Goal: Task Accomplishment & Management: Complete application form

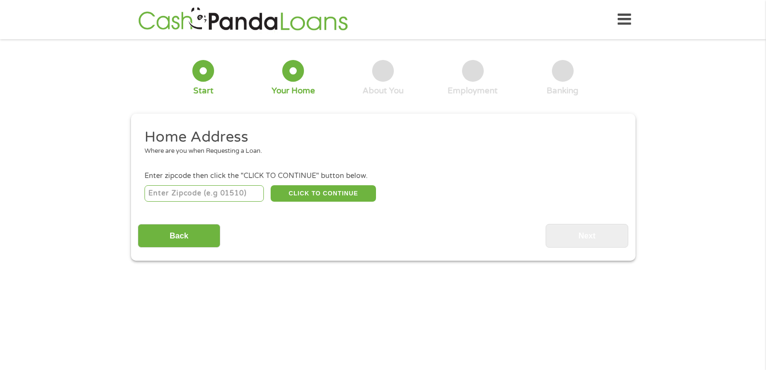
click at [209, 191] on input "number" at bounding box center [203, 193] width 119 height 16
type input "71655"
click at [344, 194] on button "CLICK TO CONTINUE" at bounding box center [323, 193] width 105 height 16
type input "71655"
type input "Monticello"
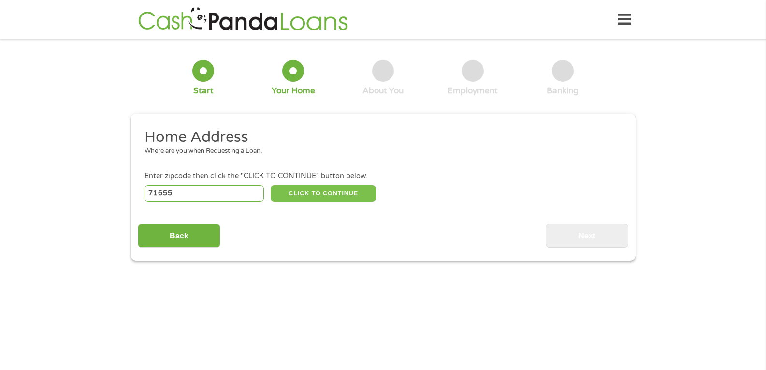
select select "[US_STATE]"
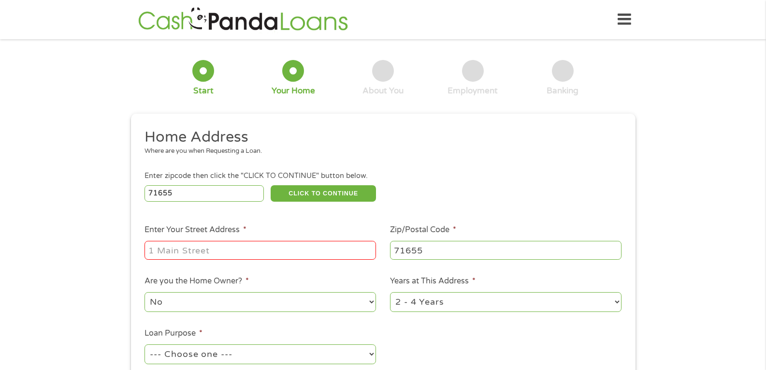
click at [264, 251] on input "Enter Your Street Address *" at bounding box center [259, 250] width 231 height 18
type input "[STREET_ADDRESS]"
click at [614, 301] on select "1 Year or less 1 - 2 Years 2 - 4 Years Over 4 Years" at bounding box center [505, 302] width 231 height 20
select select "24months"
click at [390, 292] on select "1 Year or less 1 - 2 Years 2 - 4 Years Over 4 Years" at bounding box center [505, 302] width 231 height 20
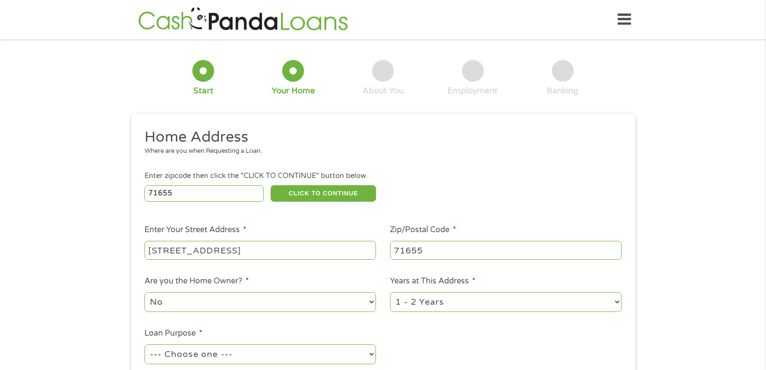
click at [372, 350] on select "--- Choose one --- Pay Bills Debt Consolidation Home Improvement Major Purchase…" at bounding box center [259, 354] width 231 height 20
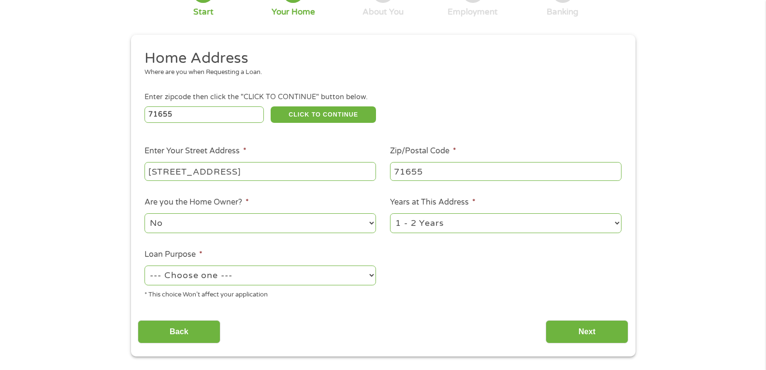
scroll to position [97, 0]
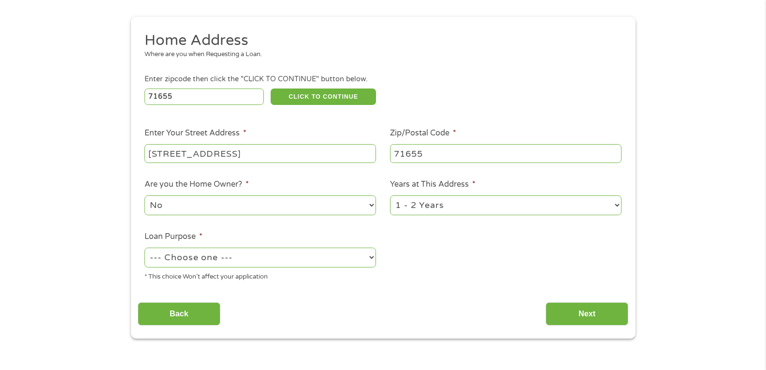
click at [370, 259] on select "--- Choose one --- Pay Bills Debt Consolidation Home Improvement Major Purchase…" at bounding box center [259, 257] width 231 height 20
click at [144, 247] on select "--- Choose one --- Pay Bills Debt Consolidation Home Improvement Major Purchase…" at bounding box center [259, 257] width 231 height 20
click at [339, 255] on select "--- Choose one --- Pay Bills Debt Consolidation Home Improvement Major Purchase…" at bounding box center [259, 257] width 231 height 20
select select "paybills"
click at [144, 247] on select "--- Choose one --- Pay Bills Debt Consolidation Home Improvement Major Purchase…" at bounding box center [259, 257] width 231 height 20
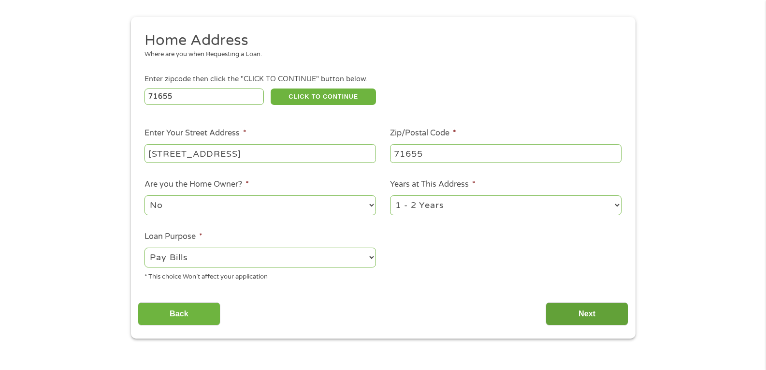
click at [579, 308] on input "Next" at bounding box center [586, 314] width 83 height 24
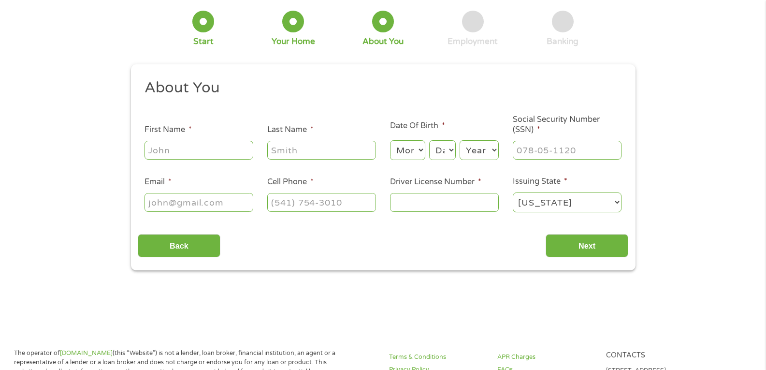
scroll to position [0, 0]
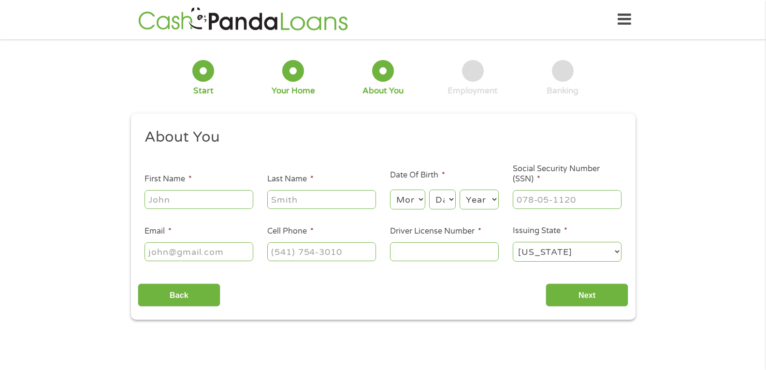
click at [191, 198] on input "First Name *" at bounding box center [198, 199] width 109 height 18
type input "rosaena"
click at [286, 193] on input "Last Name *" at bounding box center [321, 199] width 109 height 18
click at [289, 199] on input "berrman" at bounding box center [321, 199] width 109 height 18
type input "[PERSON_NAME]"
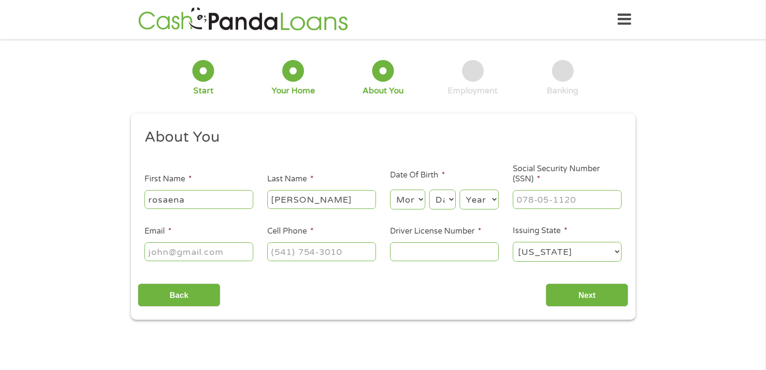
drag, startPoint x: 404, startPoint y: 191, endPoint x: 404, endPoint y: 199, distance: 7.2
click at [404, 194] on select "Month 1 2 3 4 5 6 7 8 9 10 11 12" at bounding box center [407, 199] width 35 height 20
select select "12"
click at [390, 189] on select "Month 1 2 3 4 5 6 7 8 9 10 11 12" at bounding box center [407, 199] width 35 height 20
drag, startPoint x: 439, startPoint y: 198, endPoint x: 435, endPoint y: 201, distance: 5.1
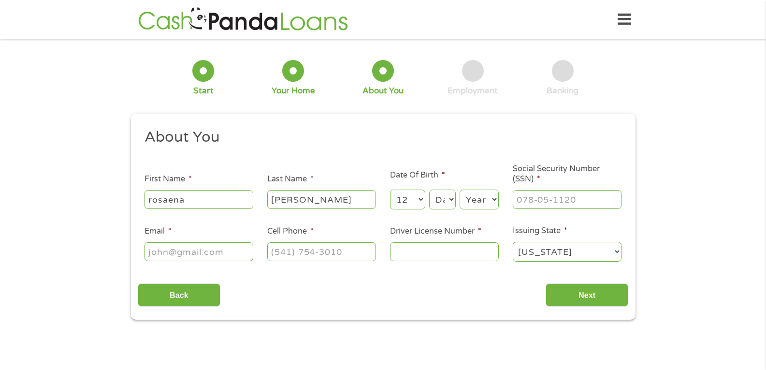
click at [439, 200] on select "Day 1 2 3 4 5 6 7 8 9 10 11 12 13 14 15 16 17 18 19 20 21 22 23 24 25 26 27 28 …" at bounding box center [442, 199] width 26 height 20
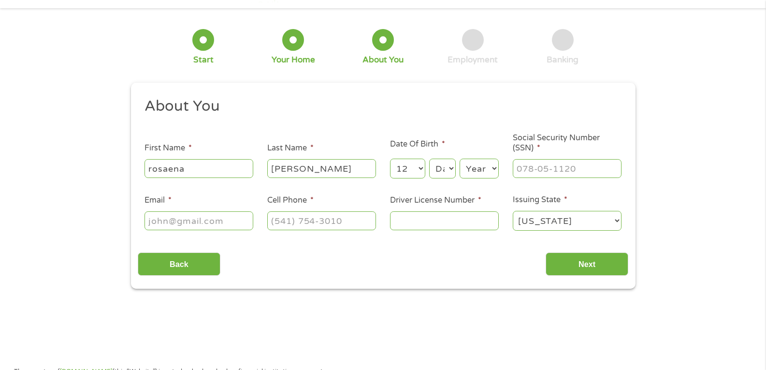
scroll to position [48, 0]
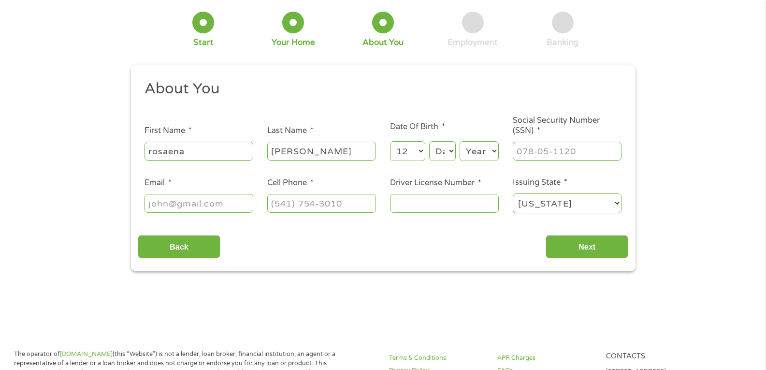
click at [455, 138] on div "Month Month 1 2 3 4 5 6 7 8 9 10 11 12 Day Day 1 2 3 4 5 6 7 8 9 10 11 12 13 14…" at bounding box center [444, 149] width 109 height 27
click at [455, 152] on select "Day 1 2 3 4 5 6 7 8 9 10 11 12 13 14 15 16 17 18 19 20 21 22 23 24 25 26 27 28 …" at bounding box center [442, 151] width 26 height 20
select select "21"
click at [429, 141] on select "Day 1 2 3 4 5 6 7 8 9 10 11 12 13 14 15 16 17 18 19 20 21 22 23 24 25 26 27 28 …" at bounding box center [442, 151] width 26 height 20
drag, startPoint x: 493, startPoint y: 146, endPoint x: 492, endPoint y: 152, distance: 6.0
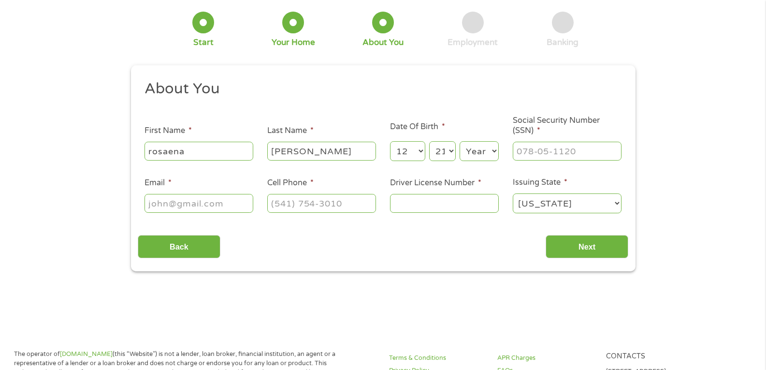
click at [492, 152] on select "Year [DATE] 2006 2005 2004 2003 2002 2001 2000 1999 1998 1997 1996 1995 1994 19…" at bounding box center [478, 151] width 39 height 20
click at [459, 141] on select "Year [DATE] 2006 2005 2004 2003 2002 2001 2000 1999 1998 1997 1996 1995 1994 19…" at bounding box center [478, 151] width 39 height 20
drag, startPoint x: 490, startPoint y: 147, endPoint x: 480, endPoint y: 155, distance: 12.8
click at [489, 149] on select "Year [DATE] 2006 2005 2004 2003 2002 2001 2000 1999 1998 1997 1996 1995 1994 19…" at bounding box center [478, 151] width 39 height 20
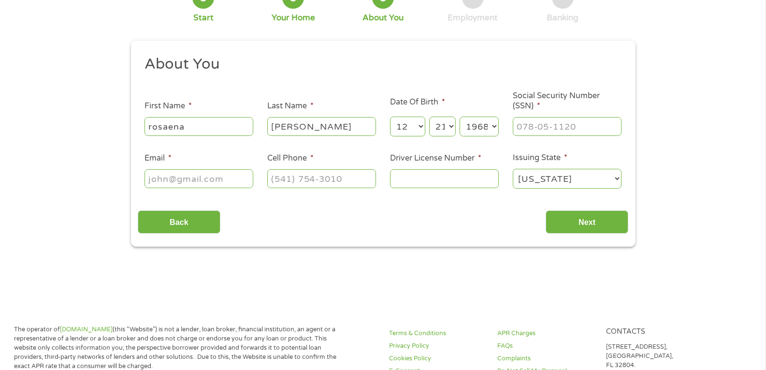
scroll to position [97, 0]
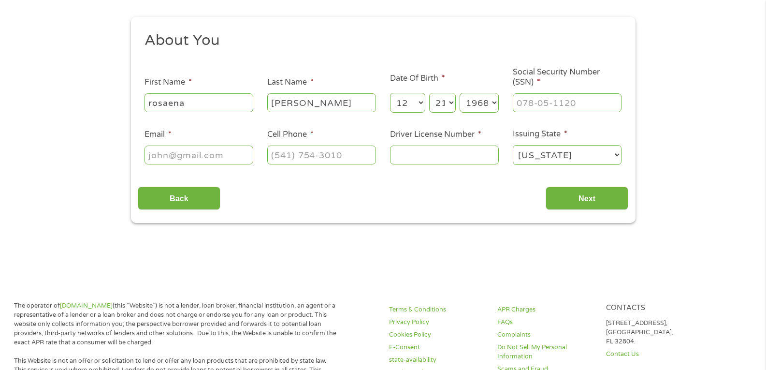
click at [481, 105] on select "Year [DATE] 2006 2005 2004 2003 2002 2001 2000 1999 1998 1997 1996 1995 1994 19…" at bounding box center [478, 103] width 39 height 20
select select "1969"
click at [459, 93] on select "Year [DATE] 2006 2005 2004 2003 2002 2001 2000 1999 1998 1997 1996 1995 1994 19…" at bounding box center [478, 103] width 39 height 20
click at [542, 111] on input "___-__-____" at bounding box center [567, 102] width 109 height 18
click at [519, 100] on input "___-__-____" at bounding box center [567, 102] width 109 height 18
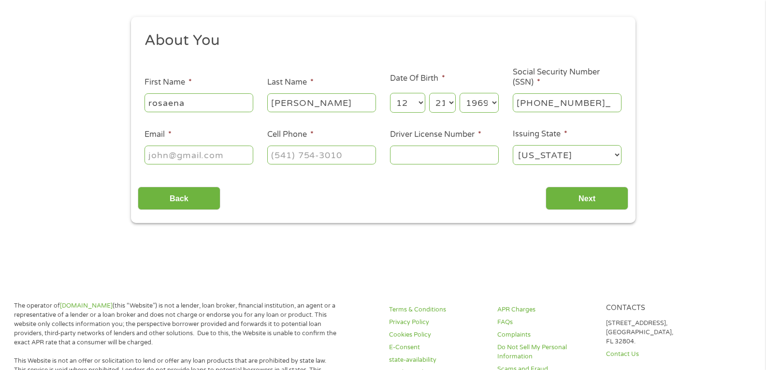
type input "459-65-4799"
click at [449, 158] on input "Driver License Number *" at bounding box center [444, 154] width 109 height 18
type input "905587395"
click at [278, 152] on input "(___) ___-____" at bounding box center [321, 154] width 109 height 18
type input "[PHONE_NUMBER]"
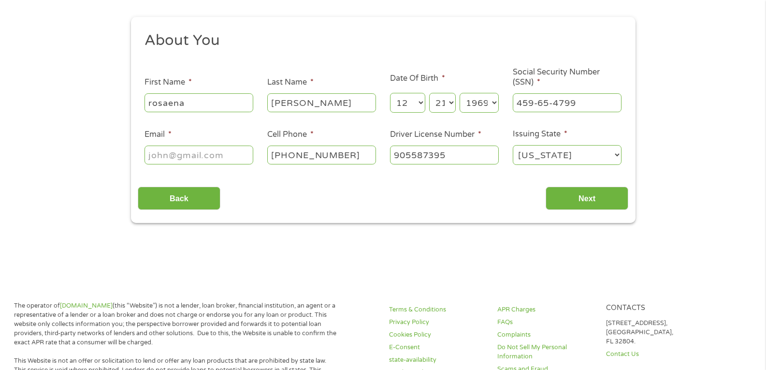
drag, startPoint x: 221, startPoint y: 153, endPoint x: 208, endPoint y: 160, distance: 14.5
click at [217, 157] on input "Email *" at bounding box center [198, 154] width 109 height 18
type input "[EMAIL_ADDRESS][DOMAIN_NAME]"
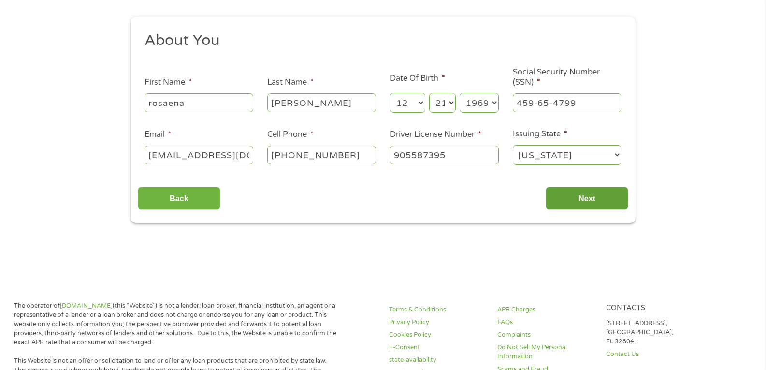
click at [603, 193] on input "Next" at bounding box center [586, 198] width 83 height 24
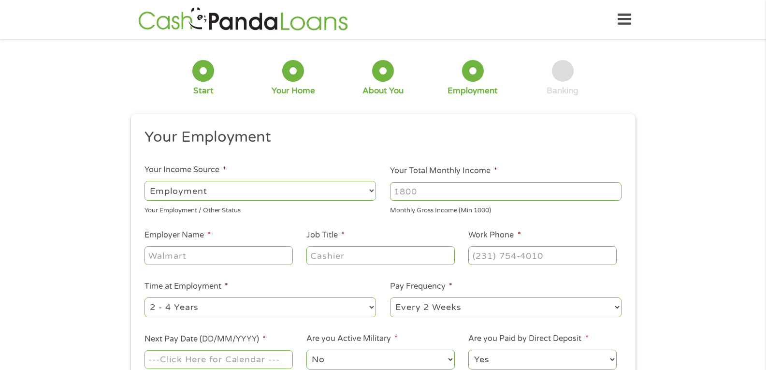
click at [374, 195] on select "--- Choose one --- Employment [DEMOGRAPHIC_DATA] Benefits" at bounding box center [259, 191] width 231 height 20
click at [144, 181] on select "--- Choose one --- Employment [DEMOGRAPHIC_DATA] Benefits" at bounding box center [259, 191] width 231 height 20
click at [483, 196] on input "Your Total Monthly Income *" at bounding box center [505, 191] width 231 height 18
type input "2500"
click at [283, 259] on input "Employer Name *" at bounding box center [218, 255] width 148 height 18
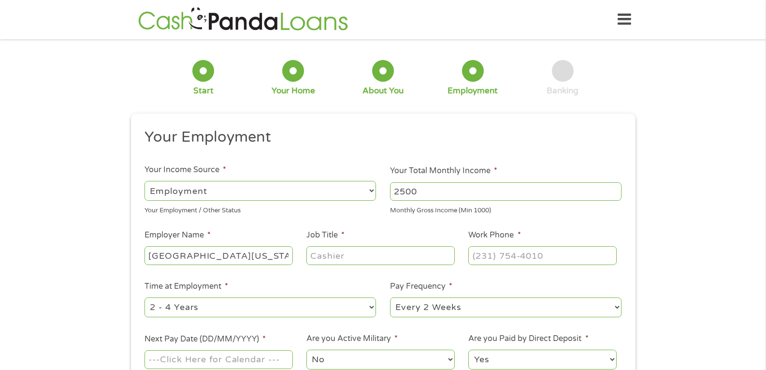
type input "[GEOGRAPHIC_DATA][US_STATE]"
click at [332, 260] on input "Job Title *" at bounding box center [380, 255] width 148 height 18
type input "1productionfoodservice"
click at [491, 255] on input "(___) ___-____" at bounding box center [542, 255] width 148 height 18
type input "[PHONE_NUMBER]"
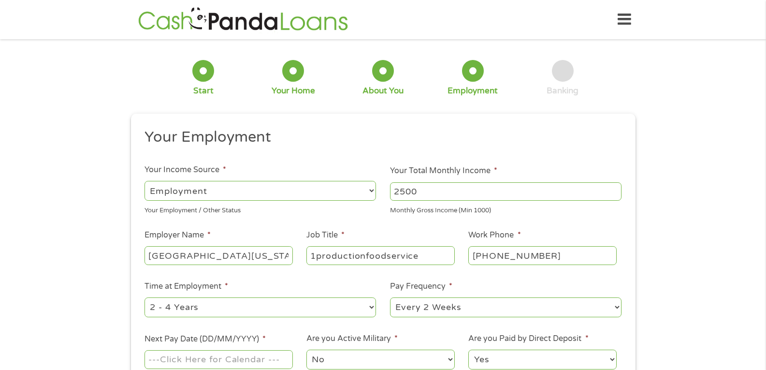
click at [369, 312] on select "--- Choose one --- 1 Year or less 1 - 2 Years 2 - 4 Years Over 4 Years" at bounding box center [259, 307] width 231 height 20
click at [144, 297] on select "--- Choose one --- 1 Year or less 1 - 2 Years 2 - 4 Years Over 4 Years" at bounding box center [259, 307] width 231 height 20
drag, startPoint x: 367, startPoint y: 301, endPoint x: 367, endPoint y: 307, distance: 5.3
click at [368, 306] on select "--- Choose one --- 1 Year or less 1 - 2 Years 2 - 4 Years Over 4 Years" at bounding box center [259, 307] width 231 height 20
select select "12months"
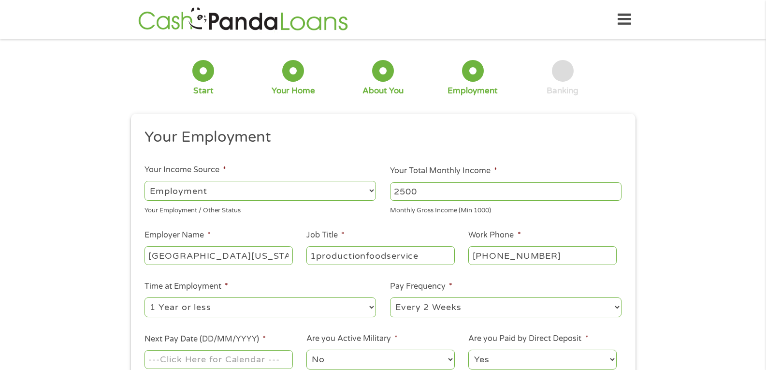
click at [144, 297] on select "--- Choose one --- 1 Year or less 1 - 2 Years 2 - 4 Years Over 4 Years" at bounding box center [259, 307] width 231 height 20
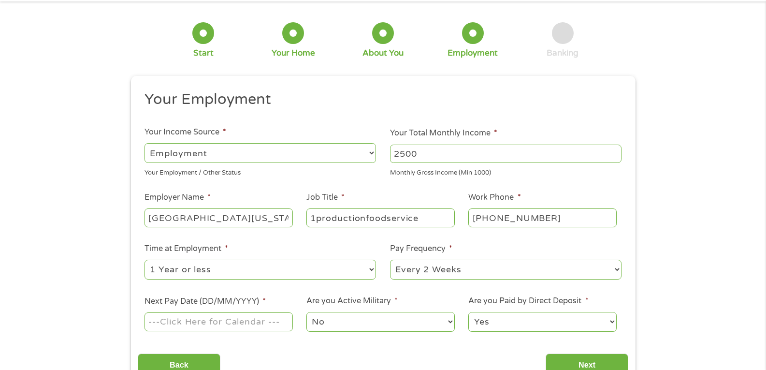
scroll to position [97, 0]
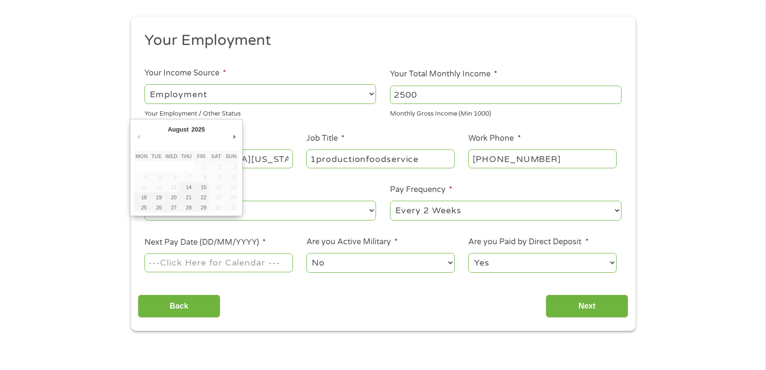
drag, startPoint x: 245, startPoint y: 267, endPoint x: 239, endPoint y: 272, distance: 7.9
click at [245, 268] on input "Next Pay Date (DD/MM/YYYY) *" at bounding box center [218, 262] width 148 height 18
click at [209, 208] on td "30" at bounding box center [216, 207] width 15 height 10
drag, startPoint x: 234, startPoint y: 138, endPoint x: 228, endPoint y: 145, distance: 9.6
type input "[DATE]"
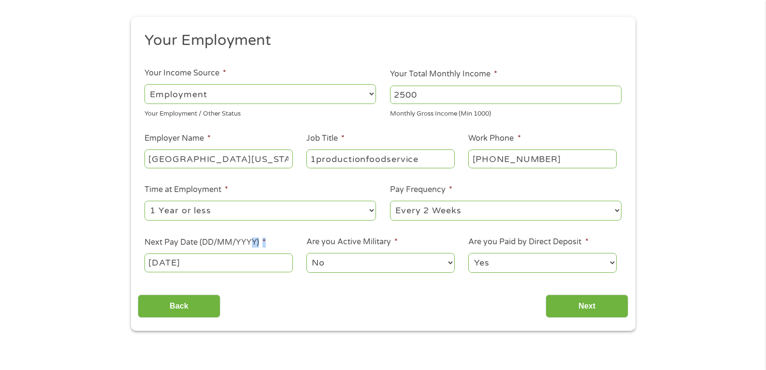
click at [252, 245] on li "Next Pay Date (DD/MM/YYYY) * [DATE]" at bounding box center [219, 254] width 162 height 37
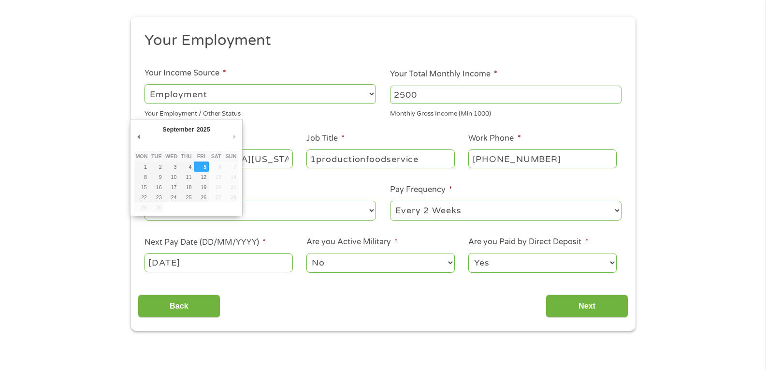
click at [254, 262] on input "[DATE]" at bounding box center [218, 262] width 148 height 18
click at [555, 308] on input "Next" at bounding box center [586, 306] width 83 height 24
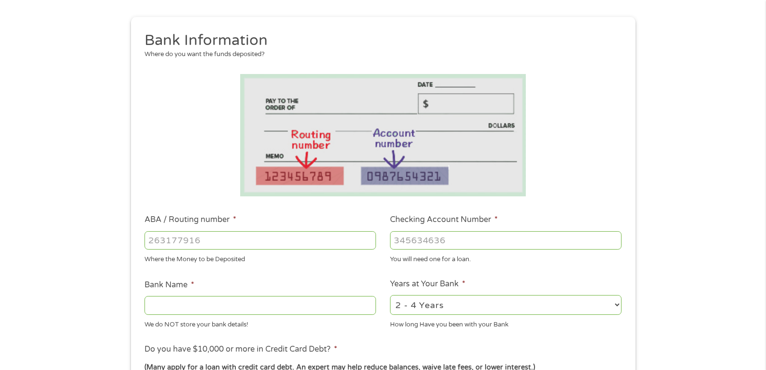
scroll to position [0, 0]
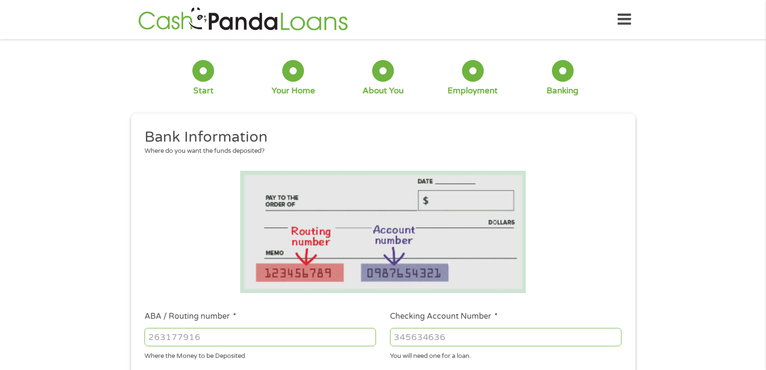
click at [254, 336] on input "ABA / Routing number *" at bounding box center [259, 337] width 231 height 18
type input "124303201"
type input "VARO BANK, NATIONAL ASSOCIATION"
type input "124303201"
click at [391, 334] on input "Checking Account Number *" at bounding box center [505, 337] width 231 height 18
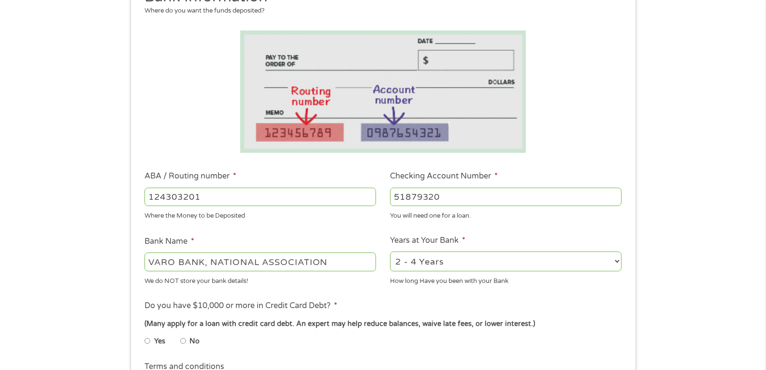
scroll to position [145, 0]
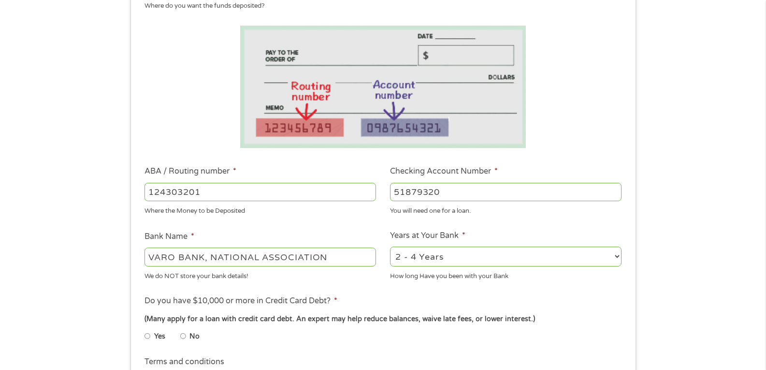
type input "51879320"
click at [618, 257] on select "2 - 4 Years 6 - 12 Months 1 - 2 Years Over 4 Years" at bounding box center [505, 256] width 231 height 20
select select "24months"
click at [390, 246] on select "2 - 4 Years 6 - 12 Months 1 - 2 Years Over 4 Years" at bounding box center [505, 256] width 231 height 20
drag, startPoint x: 180, startPoint y: 340, endPoint x: 185, endPoint y: 337, distance: 5.8
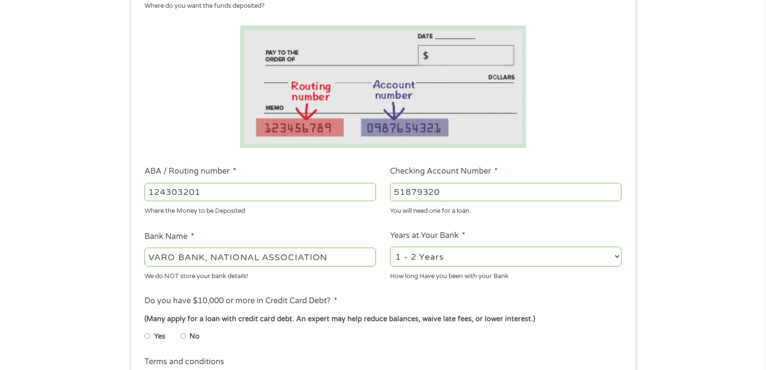
click at [184, 338] on ul "Yes No" at bounding box center [259, 338] width 230 height 22
click at [186, 336] on li "No" at bounding box center [197, 336] width 35 height 19
click at [185, 336] on input "No" at bounding box center [183, 335] width 6 height 15
radio input "true"
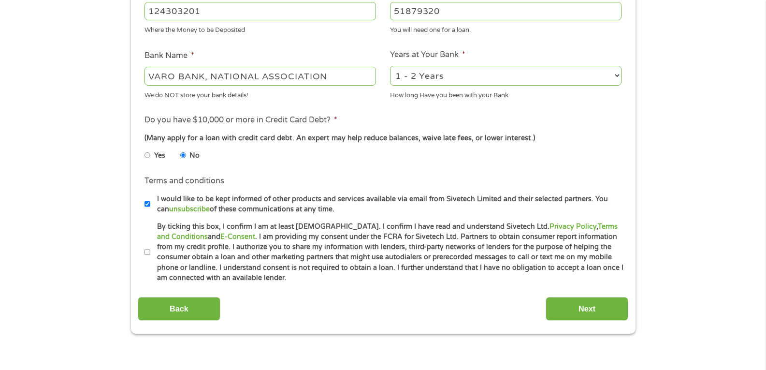
scroll to position [338, 0]
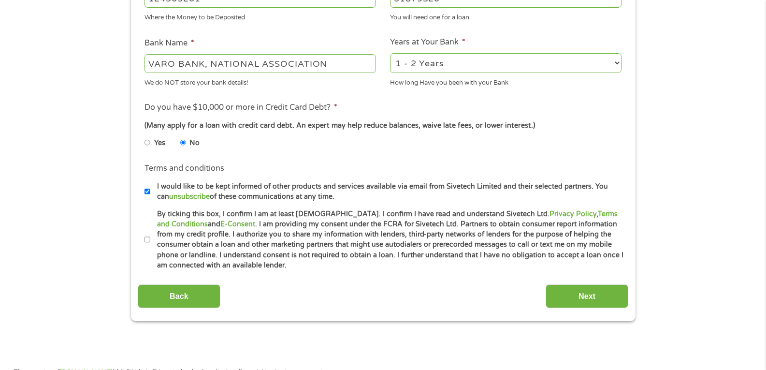
click at [145, 241] on input "By ticking this box, I confirm I am at least [DEMOGRAPHIC_DATA]. I confirm I ha…" at bounding box center [147, 239] width 6 height 15
checkbox input "true"
click at [572, 291] on input "Next" at bounding box center [586, 296] width 83 height 24
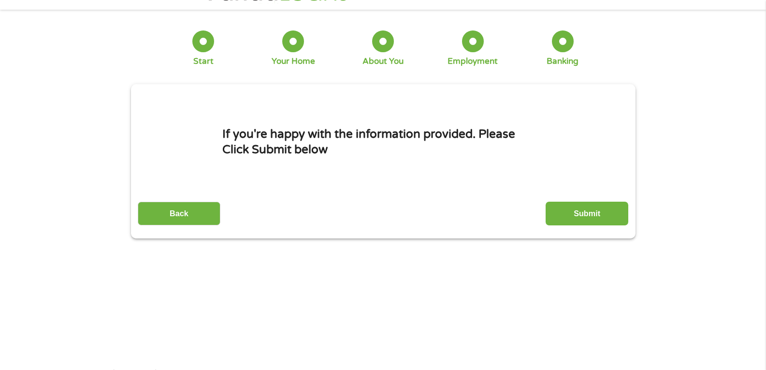
scroll to position [0, 0]
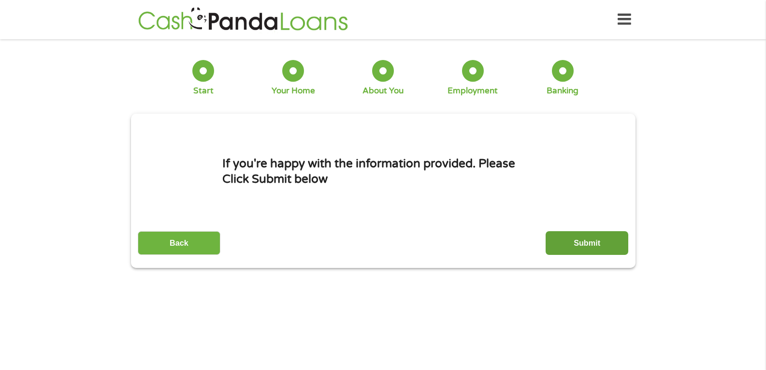
click at [576, 240] on input "Submit" at bounding box center [586, 243] width 83 height 24
